Goal: Transaction & Acquisition: Purchase product/service

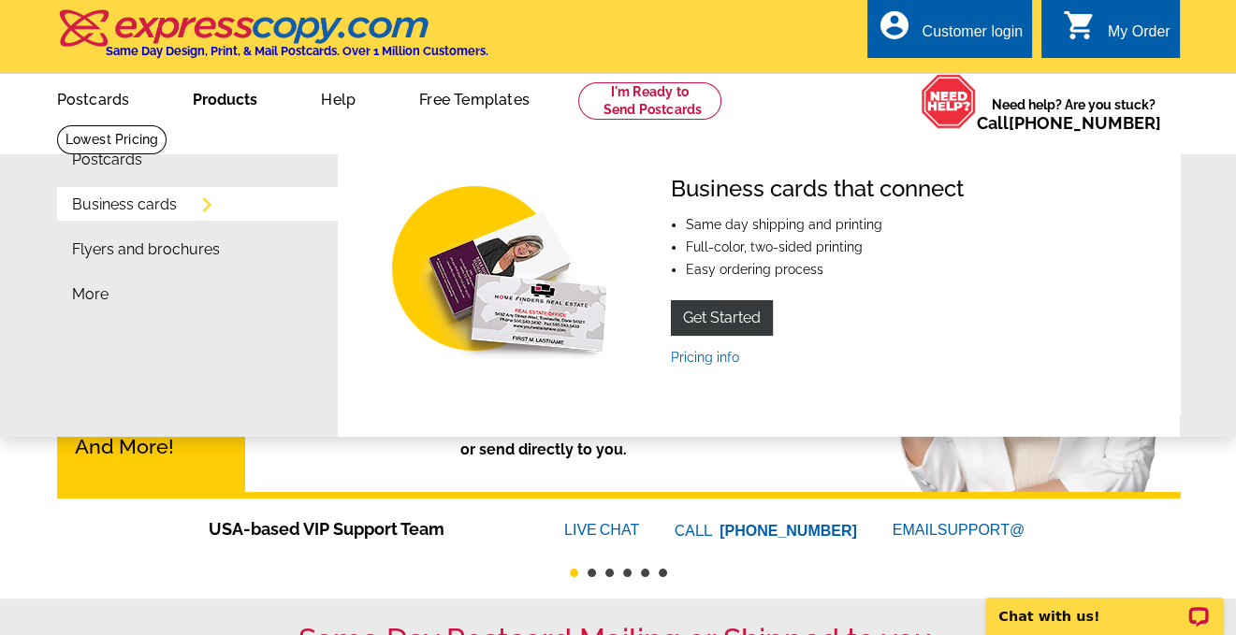
click at [150, 203] on link "Business cards" at bounding box center [124, 204] width 105 height 15
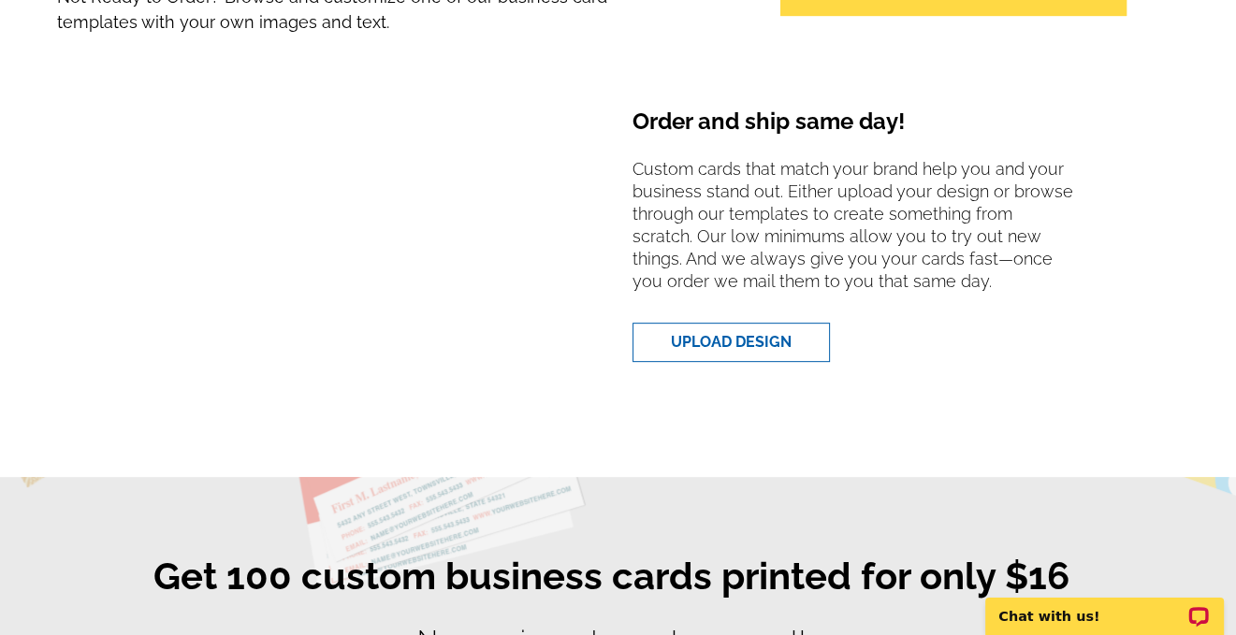
scroll to position [468, 0]
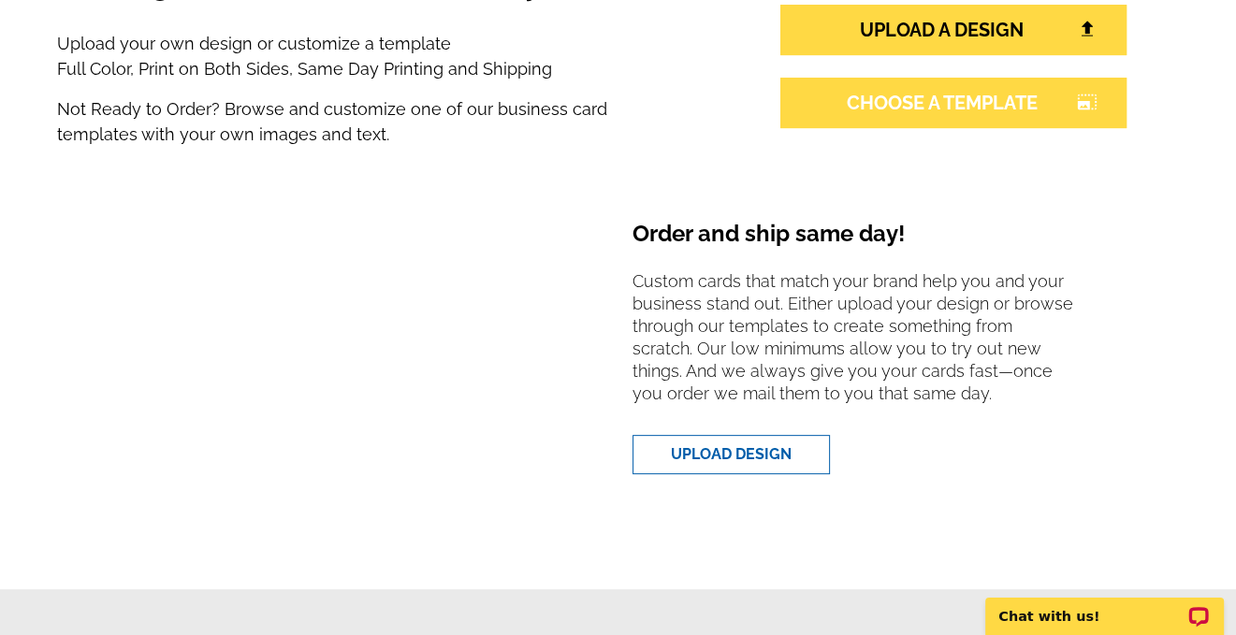
click at [889, 102] on link "CHOOSE A TEMPLATE photo_size_select_large" at bounding box center [953, 103] width 346 height 51
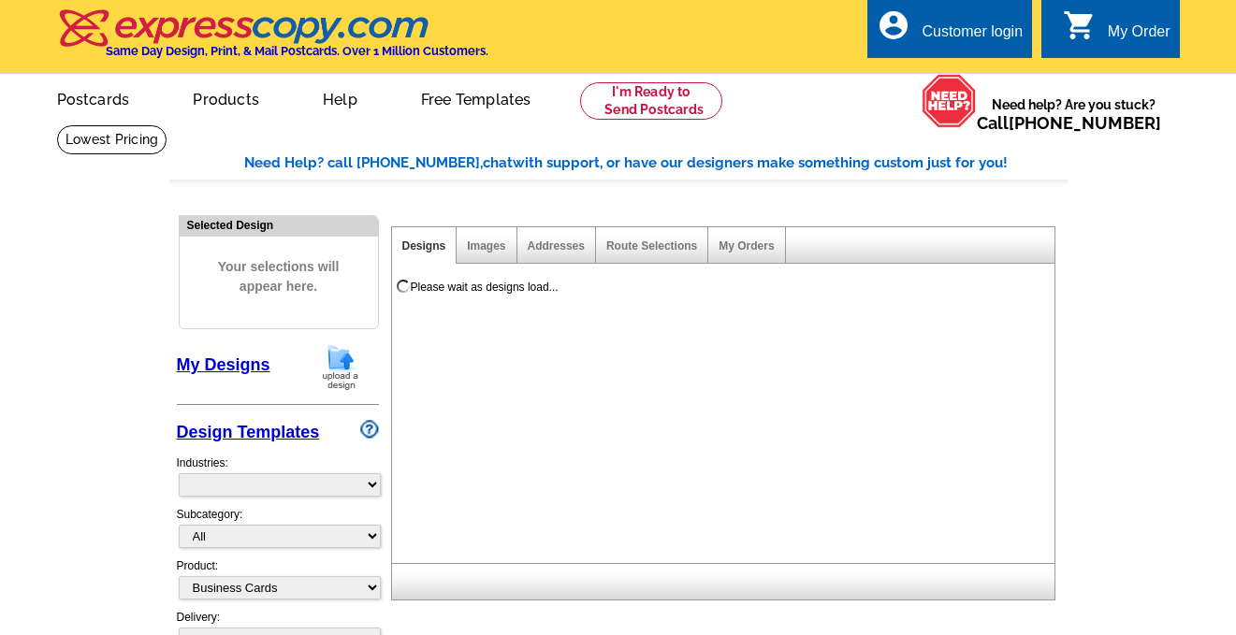
select select "3"
select select "5"
select select "973"
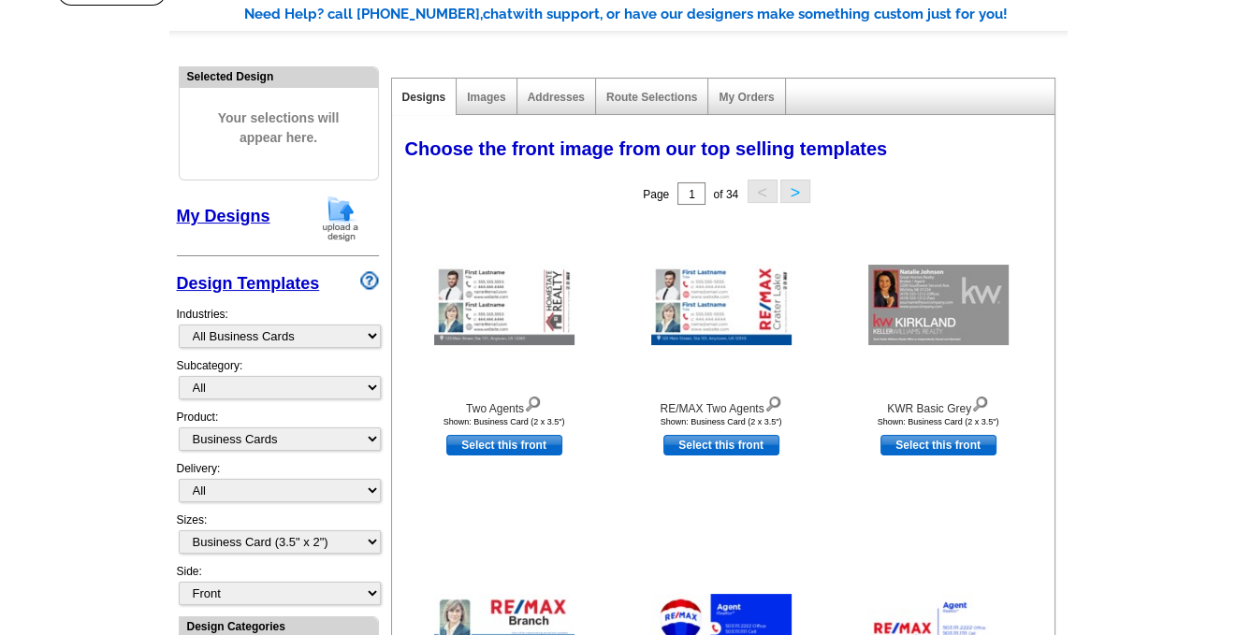
scroll to position [155, 0]
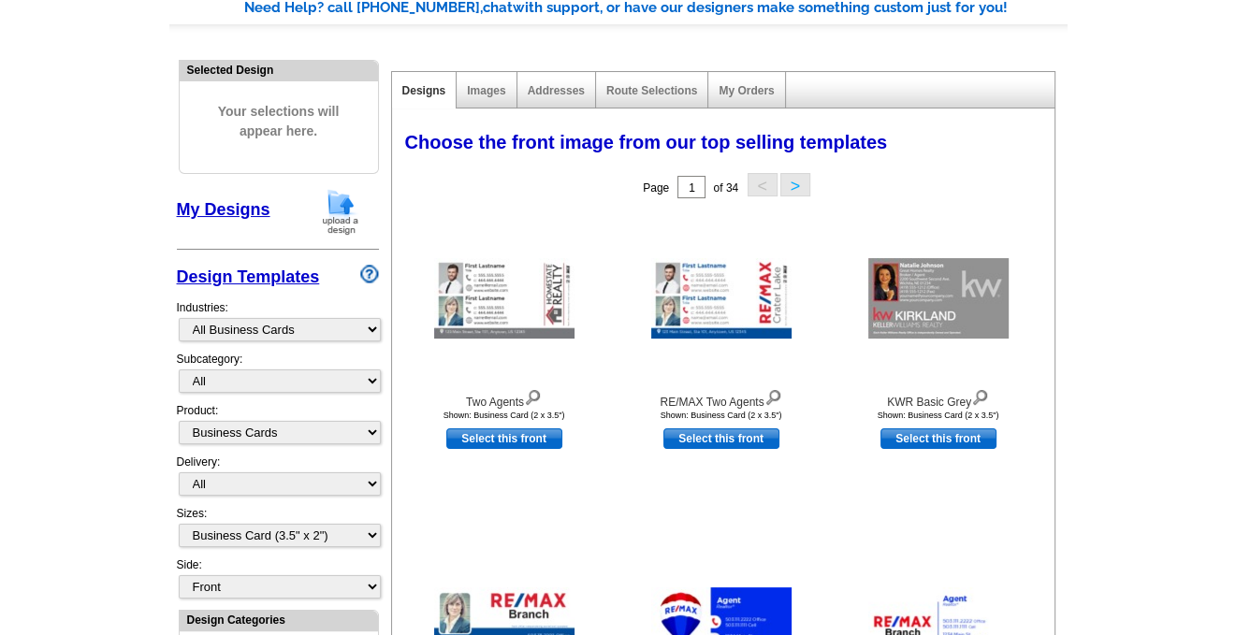
click at [306, 517] on div "Sizes: All Business Card (3.5" x 2")" at bounding box center [278, 530] width 202 height 51
click at [306, 529] on select "All Business Card (3.5" x 2")" at bounding box center [280, 535] width 202 height 23
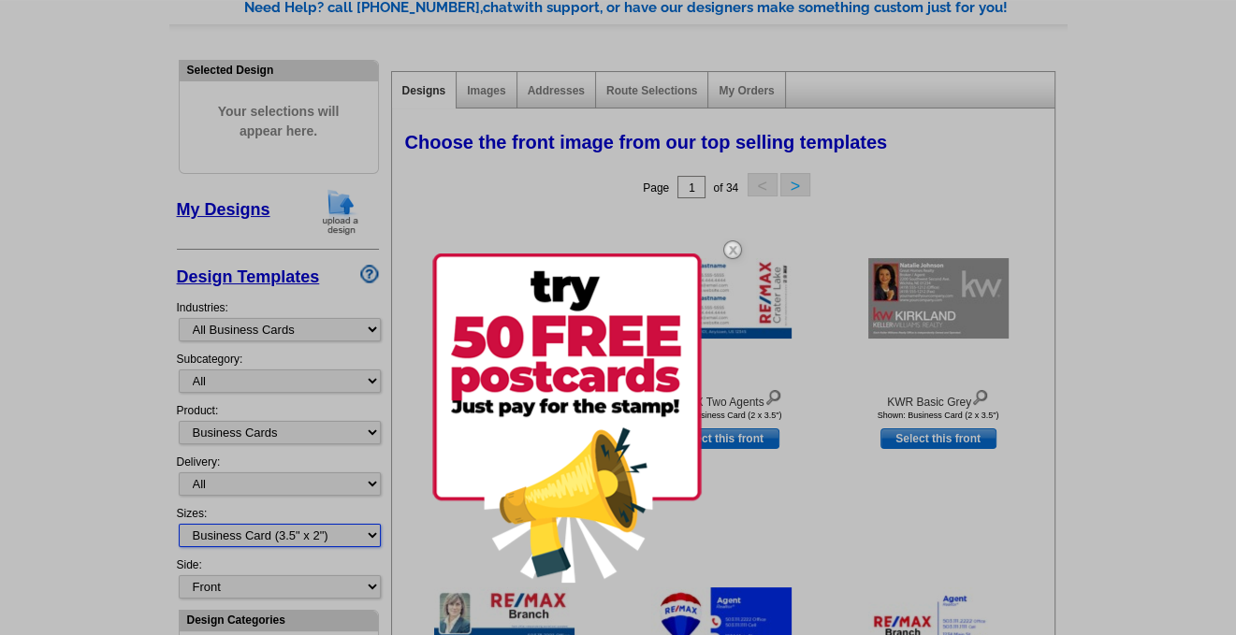
select select
click at [179, 524] on select "All Business Card (3.5" x 2")" at bounding box center [280, 535] width 202 height 23
click at [736, 246] on img at bounding box center [733, 250] width 54 height 54
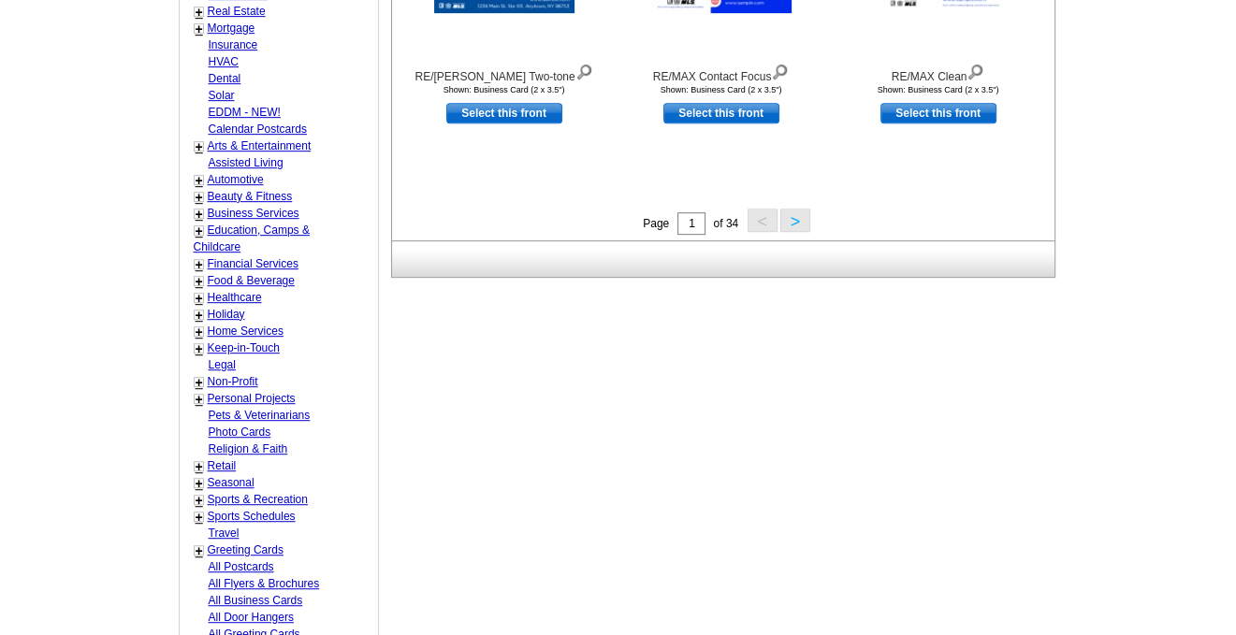
scroll to position [0, 0]
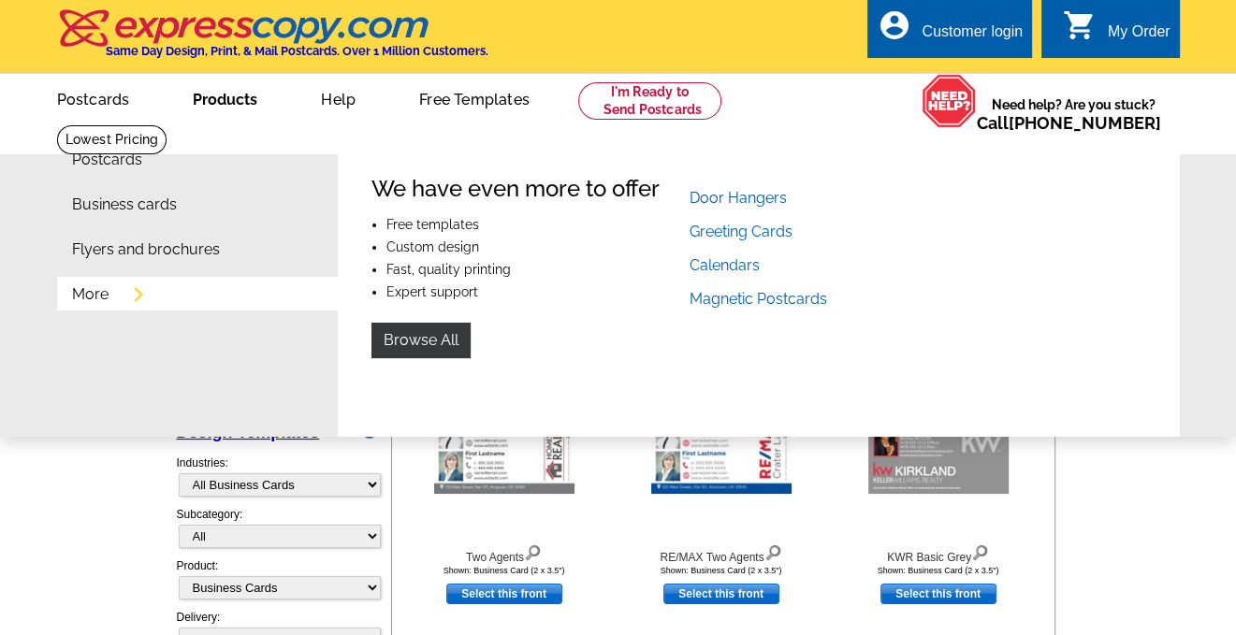
click at [90, 308] on li "More" at bounding box center [205, 299] width 266 height 45
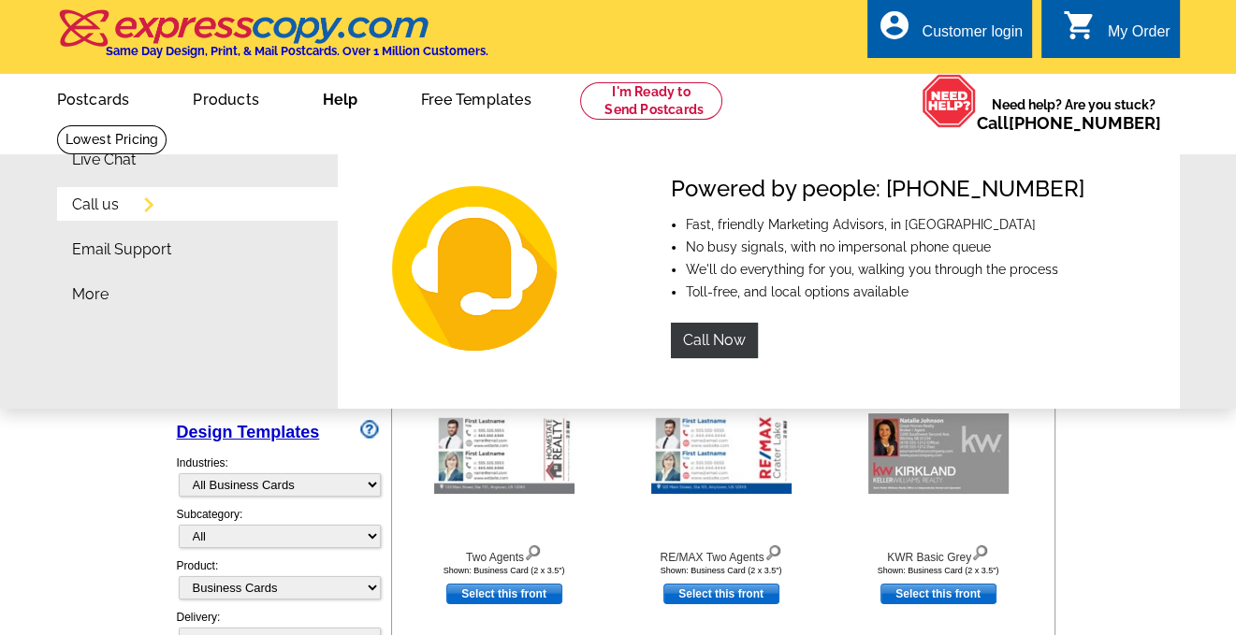
click at [266, 164] on li "Live Chat" at bounding box center [205, 164] width 266 height 45
